Goal: Task Accomplishment & Management: Complete application form

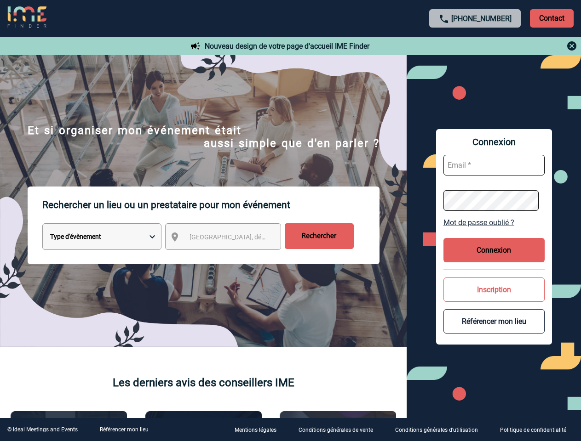
click at [290, 221] on p "Rechercher un lieu ou un prestataire pour mon événement" at bounding box center [210, 205] width 337 height 37
click at [551, 18] on p "Contact" at bounding box center [552, 18] width 44 height 18
click at [475, 46] on div at bounding box center [475, 45] width 205 height 11
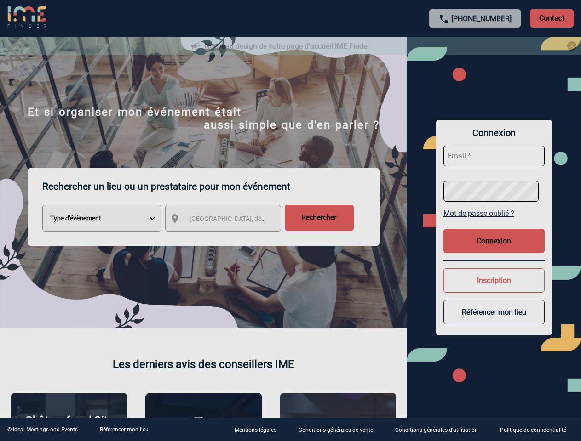
click at [231, 239] on div at bounding box center [290, 220] width 581 height 441
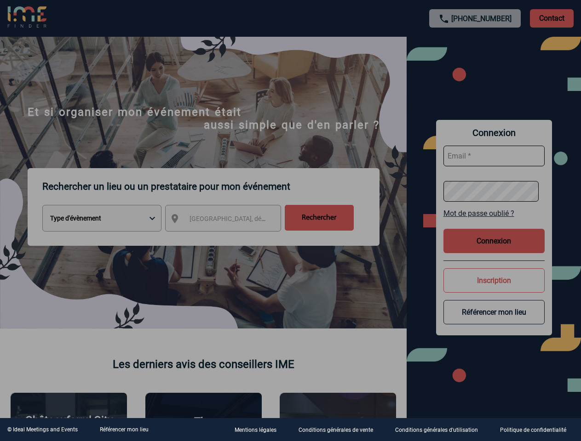
click at [494, 222] on div at bounding box center [290, 220] width 581 height 441
click at [494, 250] on div at bounding box center [290, 220] width 581 height 441
click at [494, 290] on div at bounding box center [290, 220] width 581 height 441
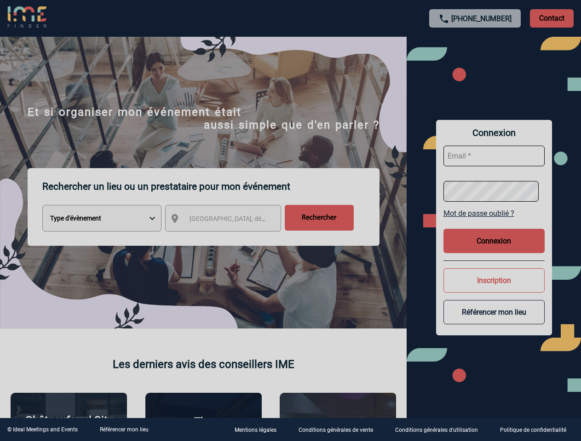
click at [494, 321] on button "Référencer mon lieu" at bounding box center [493, 312] width 101 height 24
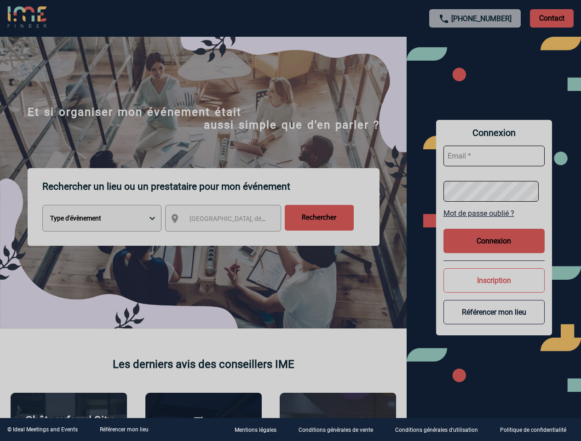
click at [124, 430] on link "Référencer mon lieu" at bounding box center [124, 430] width 49 height 6
